Goal: Find specific page/section: Find specific page/section

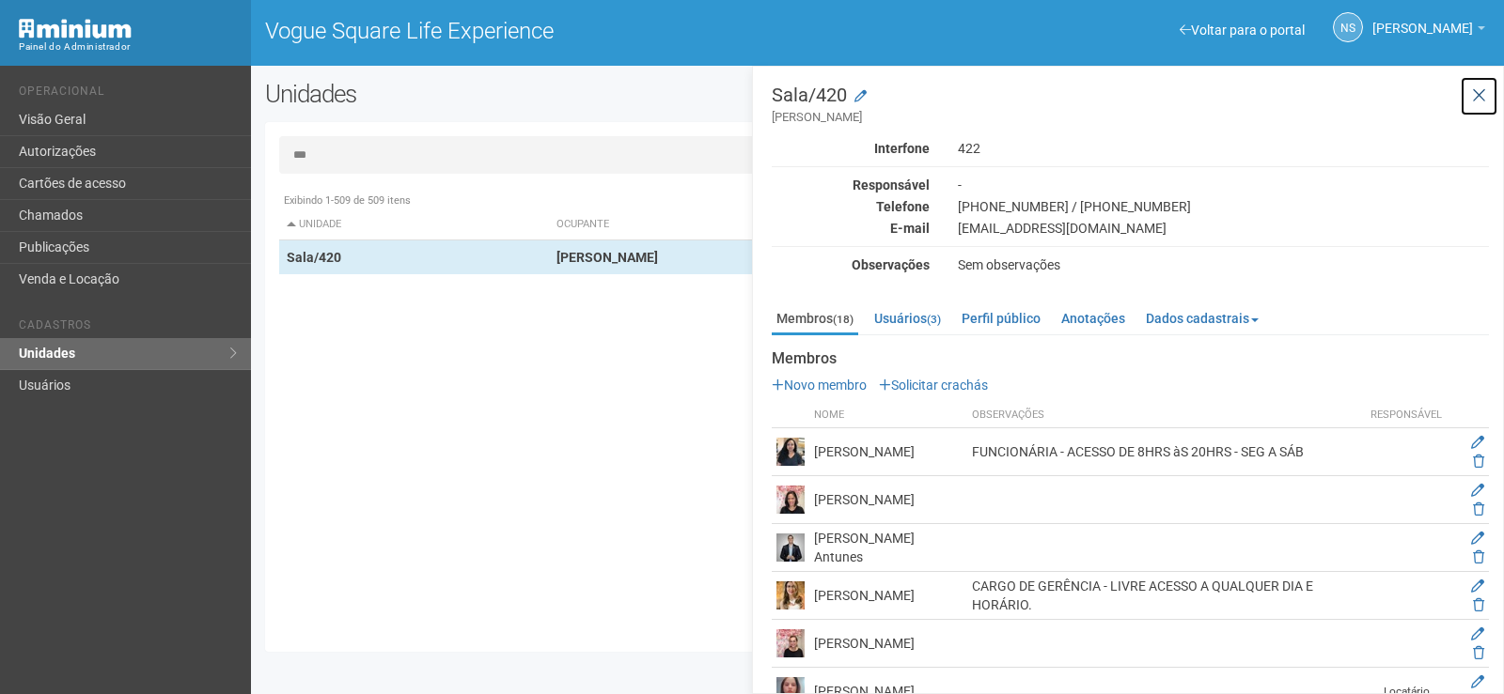
click at [1474, 86] on icon at bounding box center [1479, 95] width 14 height 19
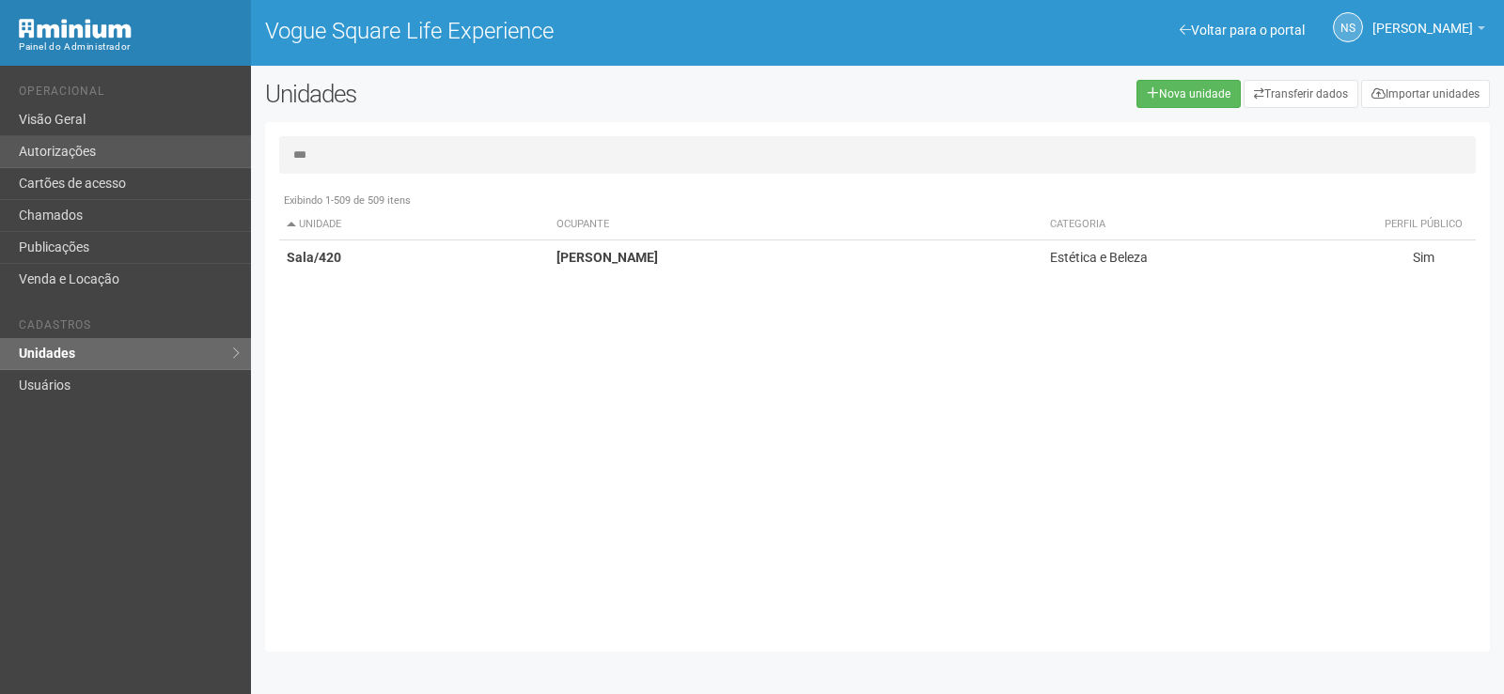
drag, startPoint x: 339, startPoint y: 158, endPoint x: 201, endPoint y: 158, distance: 138.1
click at [202, 158] on div "Voltar para o portal Operacional Visão Geral Autorizações Cartões de acesso Cha…" at bounding box center [752, 380] width 1504 height 629
type input "***"
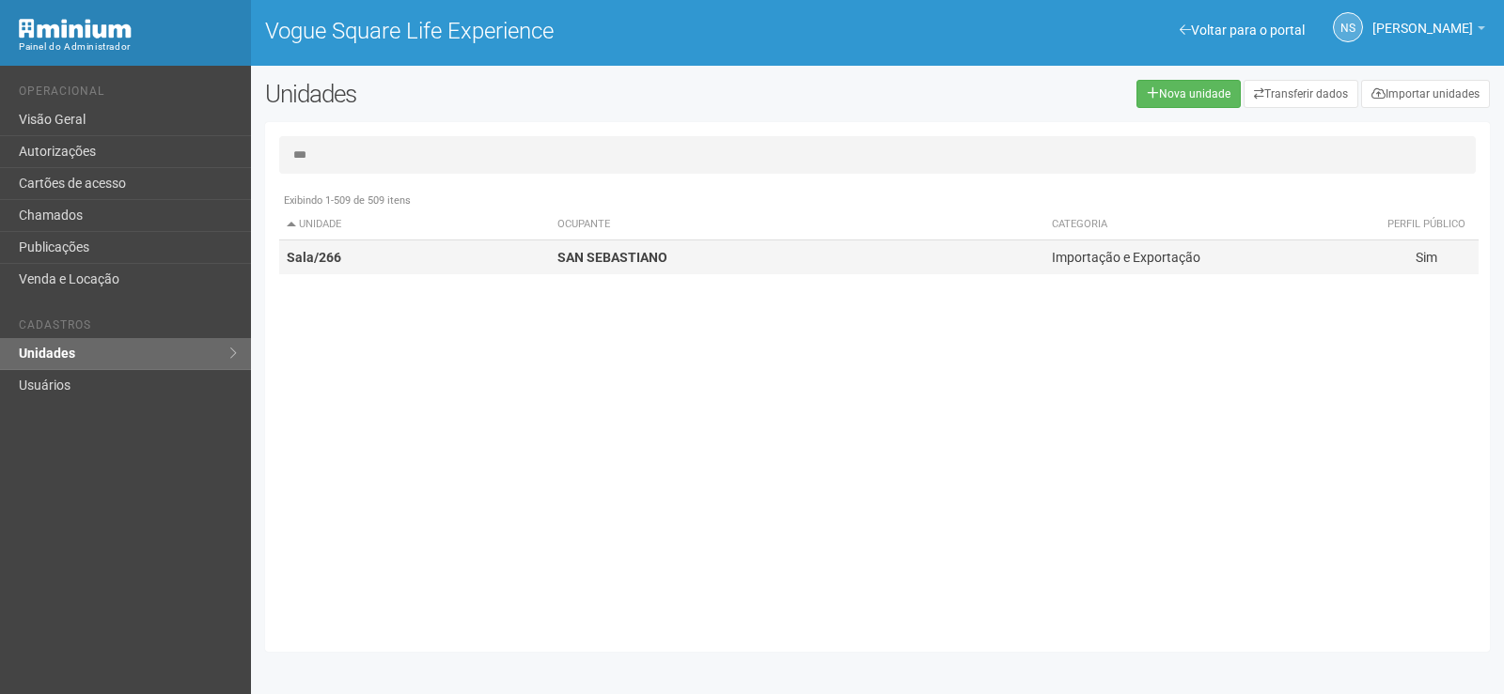
click at [615, 259] on strong "SAN SEBASTIANO" at bounding box center [612, 257] width 110 height 15
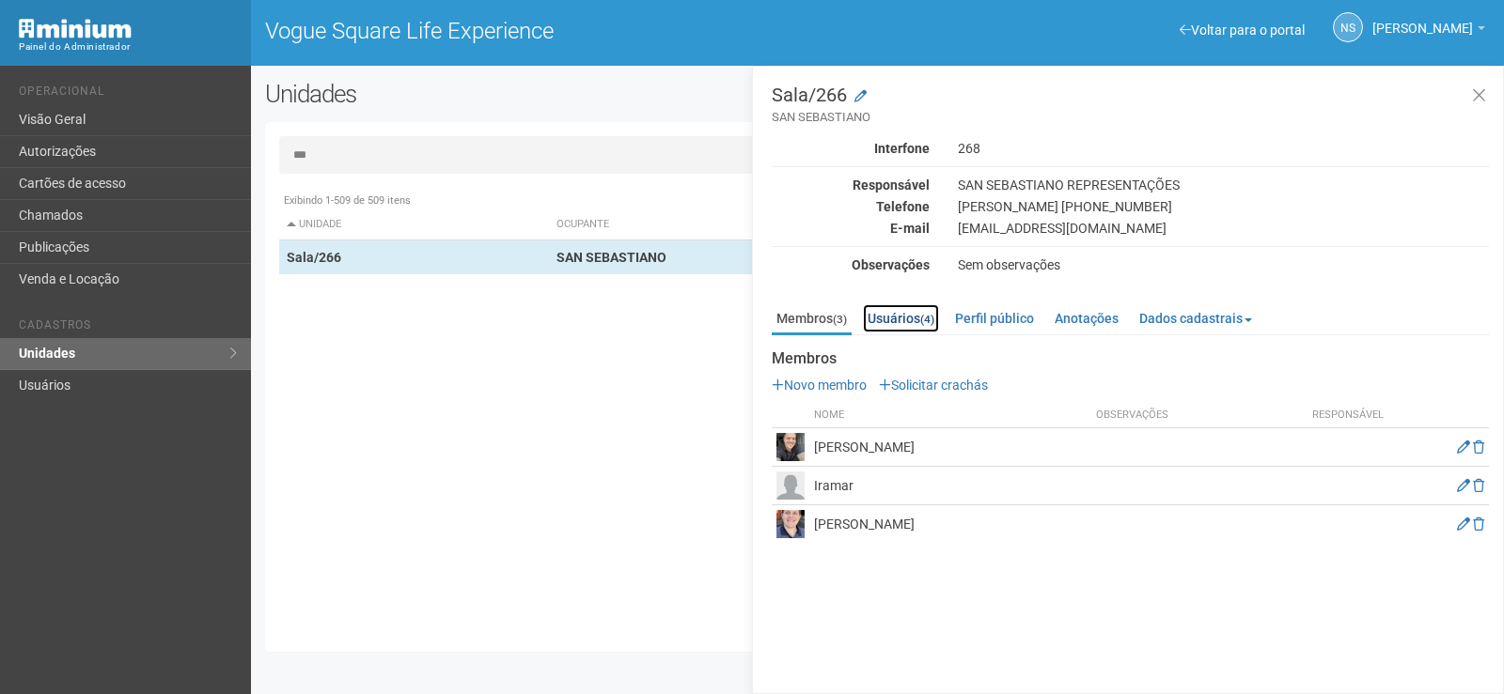
click at [895, 318] on link "Usuários (4)" at bounding box center [901, 318] width 76 height 28
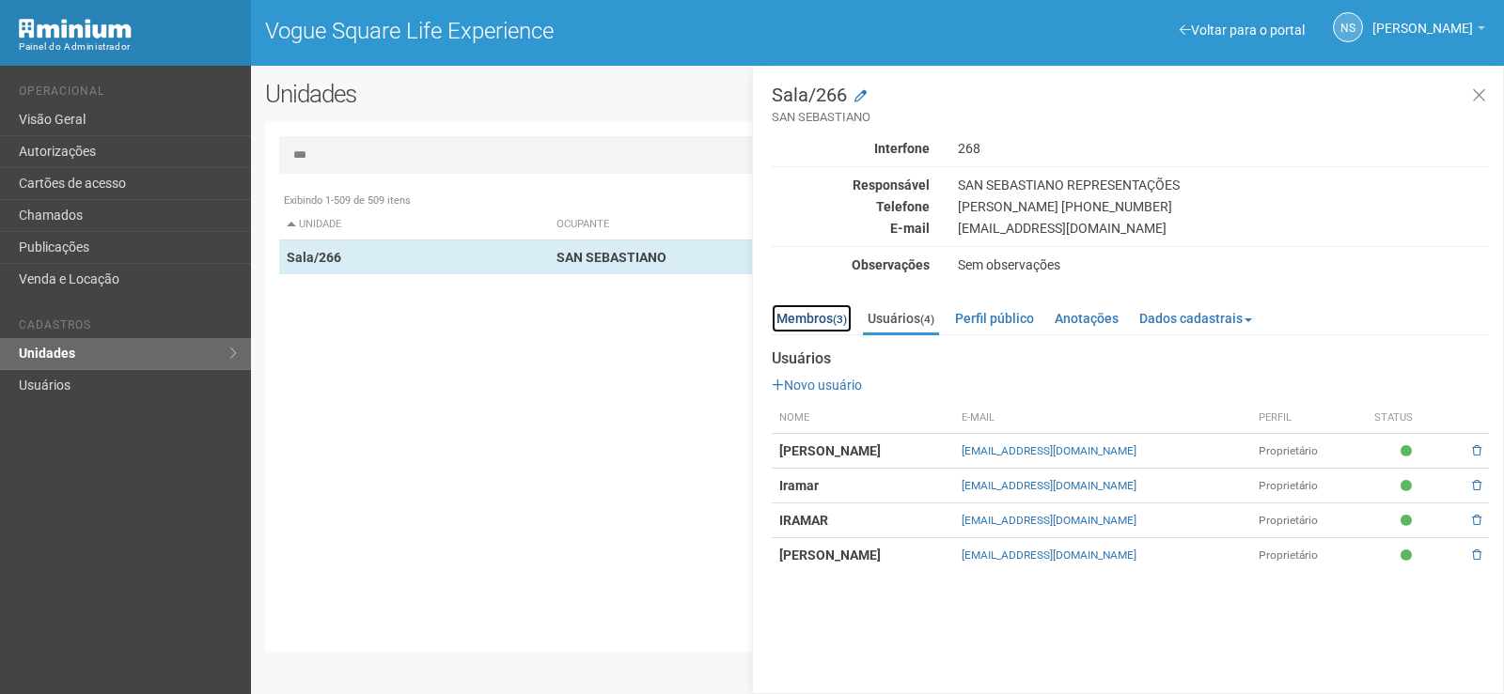
click at [825, 310] on link "Membros (3)" at bounding box center [812, 318] width 80 height 28
